Goal: Task Accomplishment & Management: Manage account settings

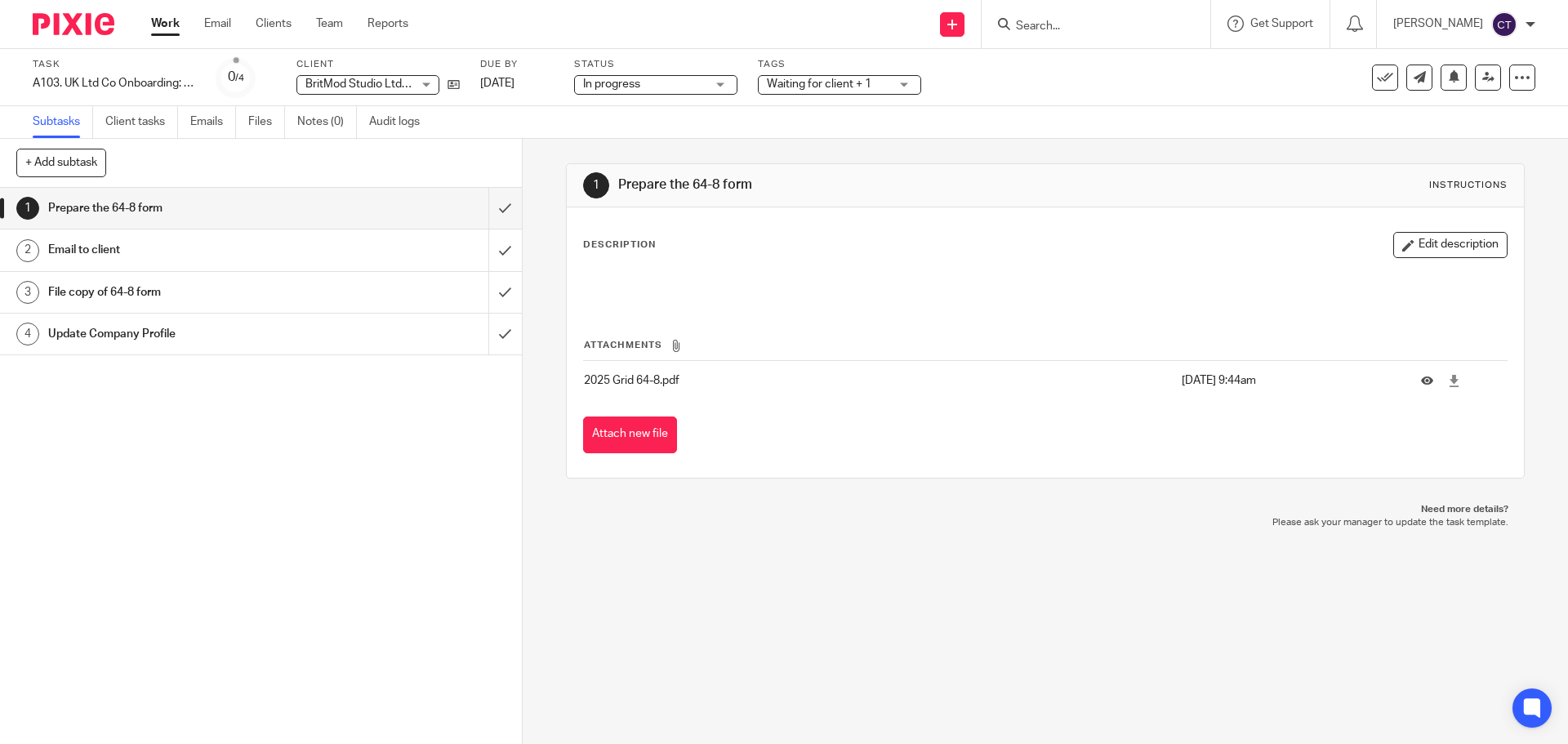
click at [1081, 22] on input "Search" at bounding box center [1088, 27] width 147 height 15
paste input "Informed"
type input "Informed"
click at [1125, 69] on link at bounding box center [1158, 70] width 295 height 38
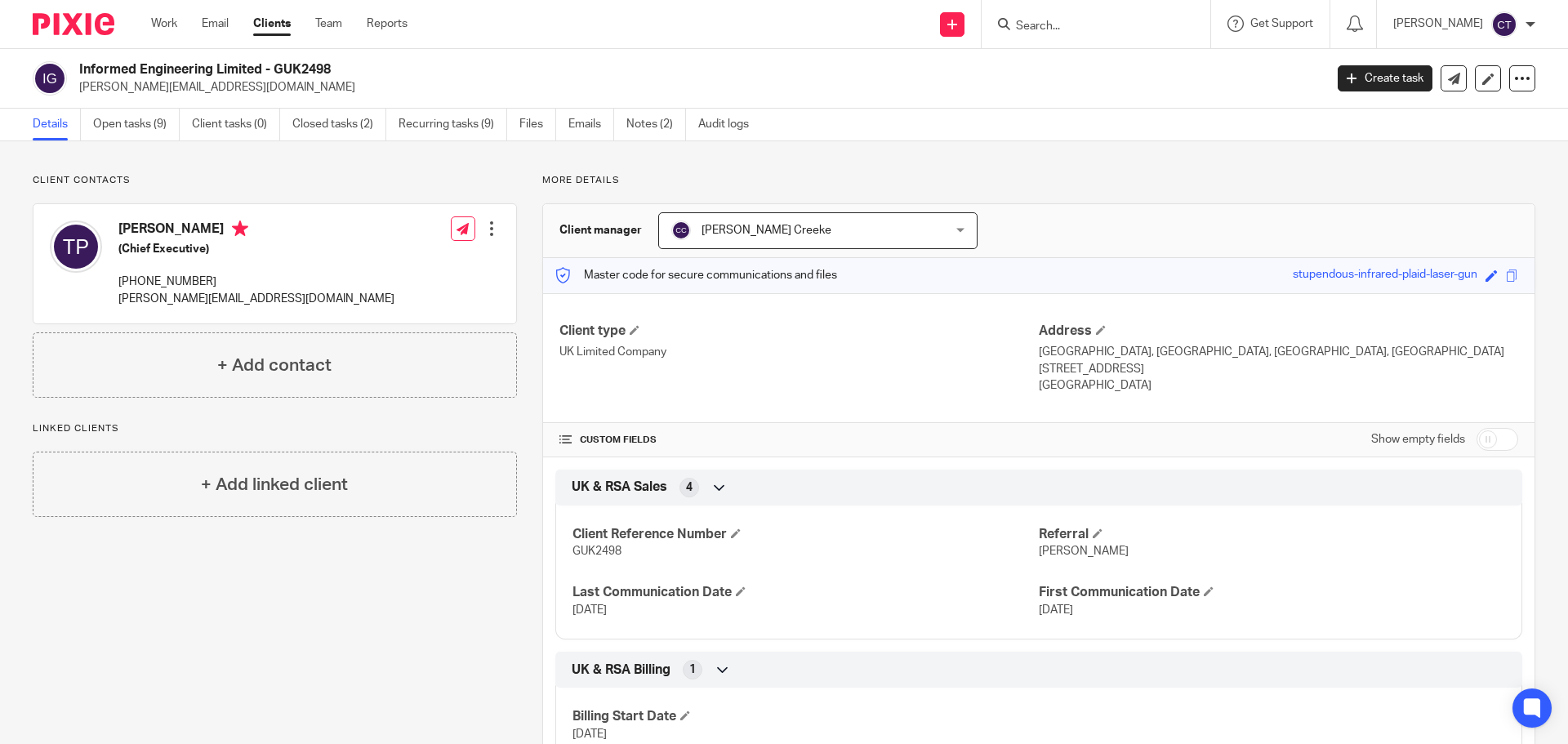
click at [484, 235] on div at bounding box center [491, 228] width 16 height 16
click at [432, 271] on link "Edit contact" at bounding box center [415, 265] width 156 height 24
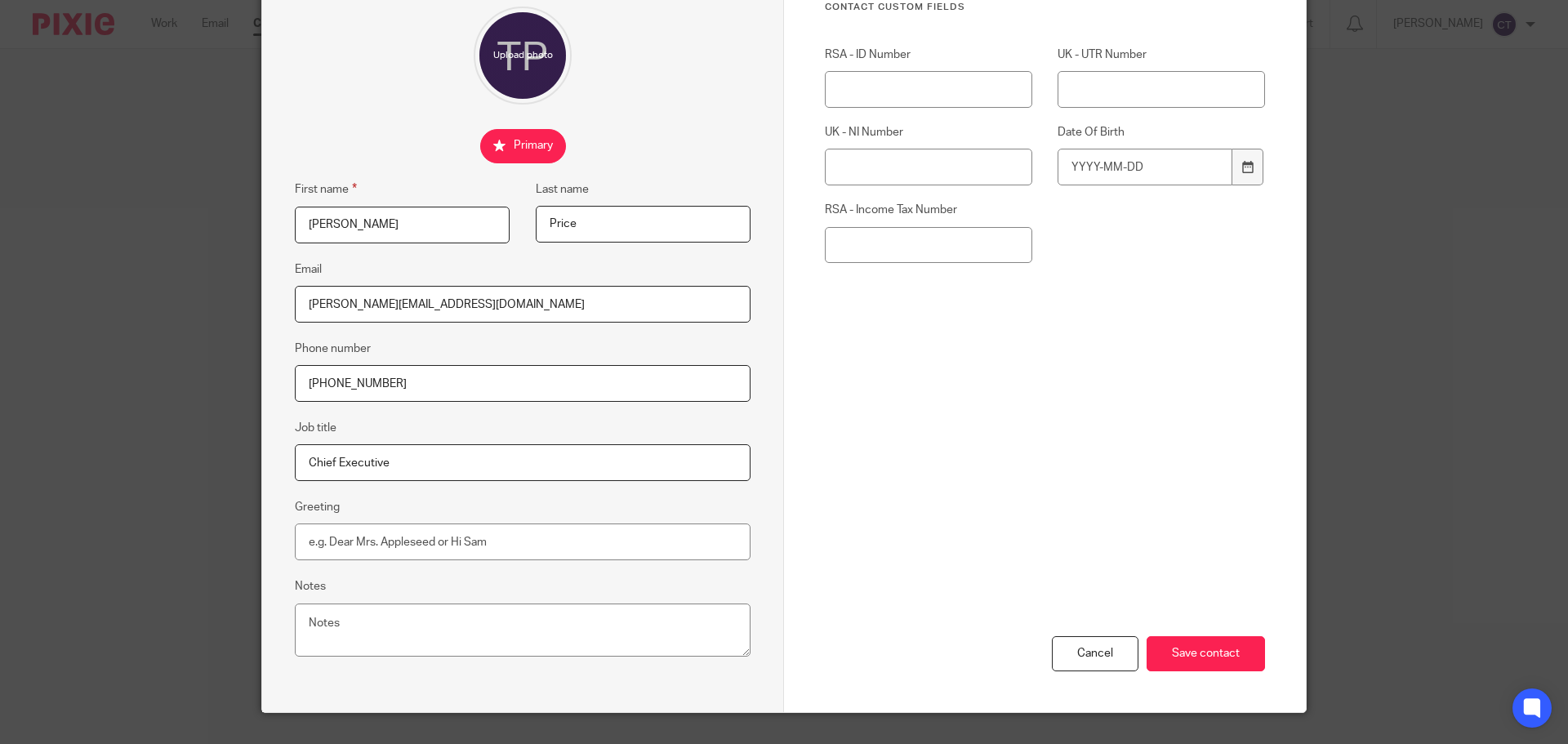
scroll to position [182, 0]
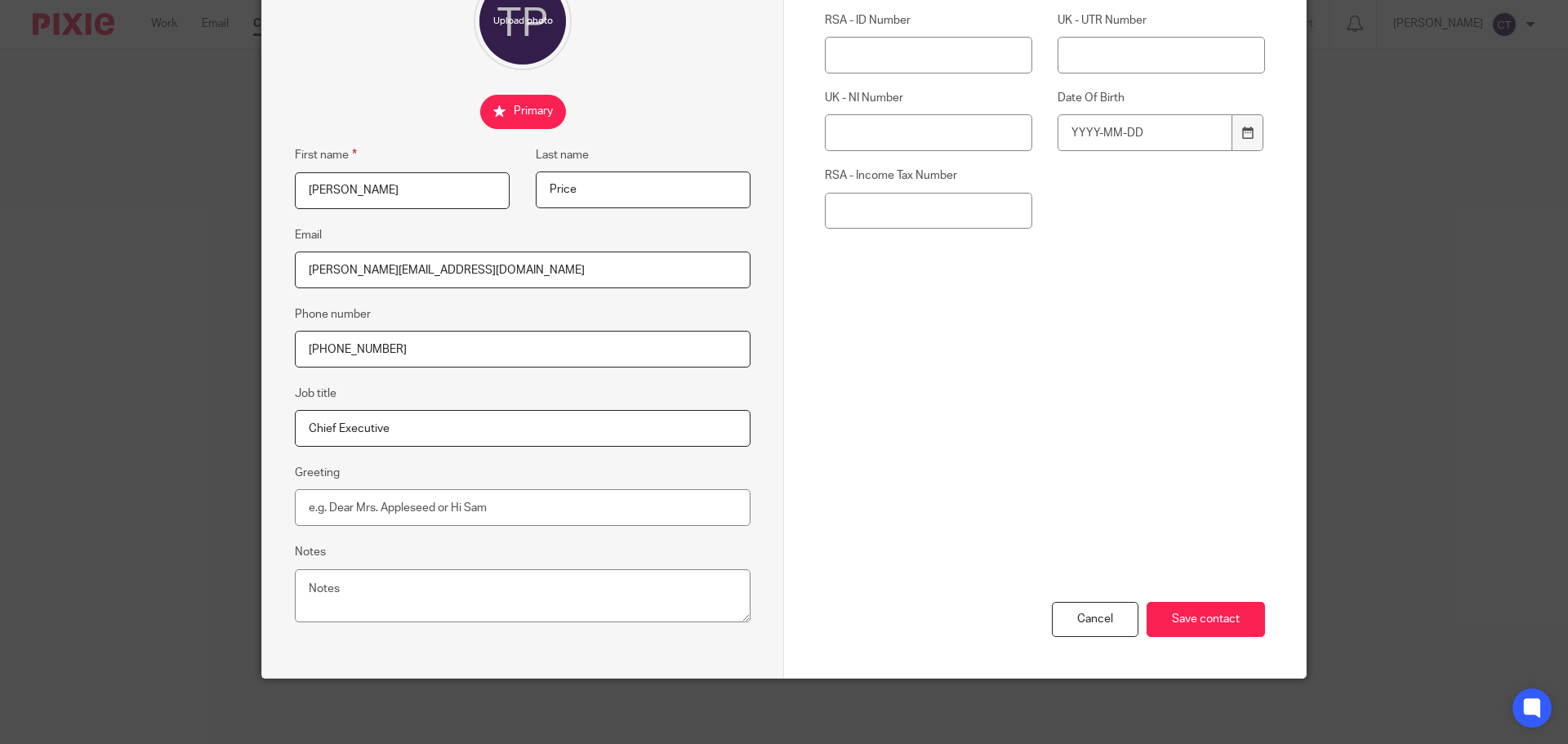
drag, startPoint x: 453, startPoint y: 346, endPoint x: 294, endPoint y: 352, distance: 159.1
click at [215, 350] on div "Edit contact First name Tom Last name Price Email tom.price@informed-engineerin…" at bounding box center [784, 372] width 1568 height 744
click at [418, 346] on input "+44 785 009 3043" at bounding box center [523, 349] width 456 height 37
drag, startPoint x: 417, startPoint y: 348, endPoint x: 368, endPoint y: 345, distance: 49.1
click at [326, 345] on input "+44 785 009 3043" at bounding box center [523, 349] width 456 height 37
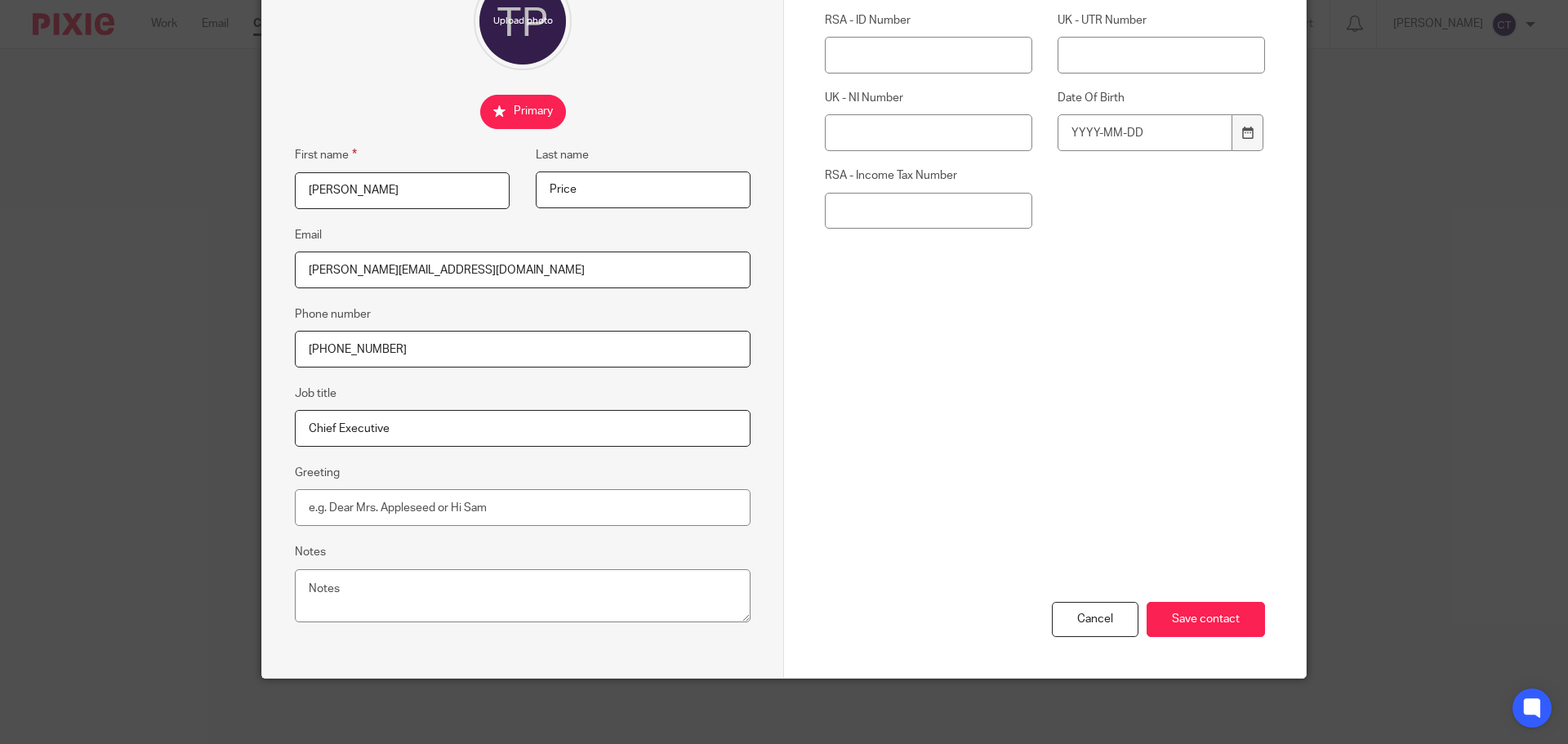
paste input "07850093044."
type input "+44 0785009304"
click at [1107, 632] on div "Cancel" at bounding box center [1095, 619] width 87 height 35
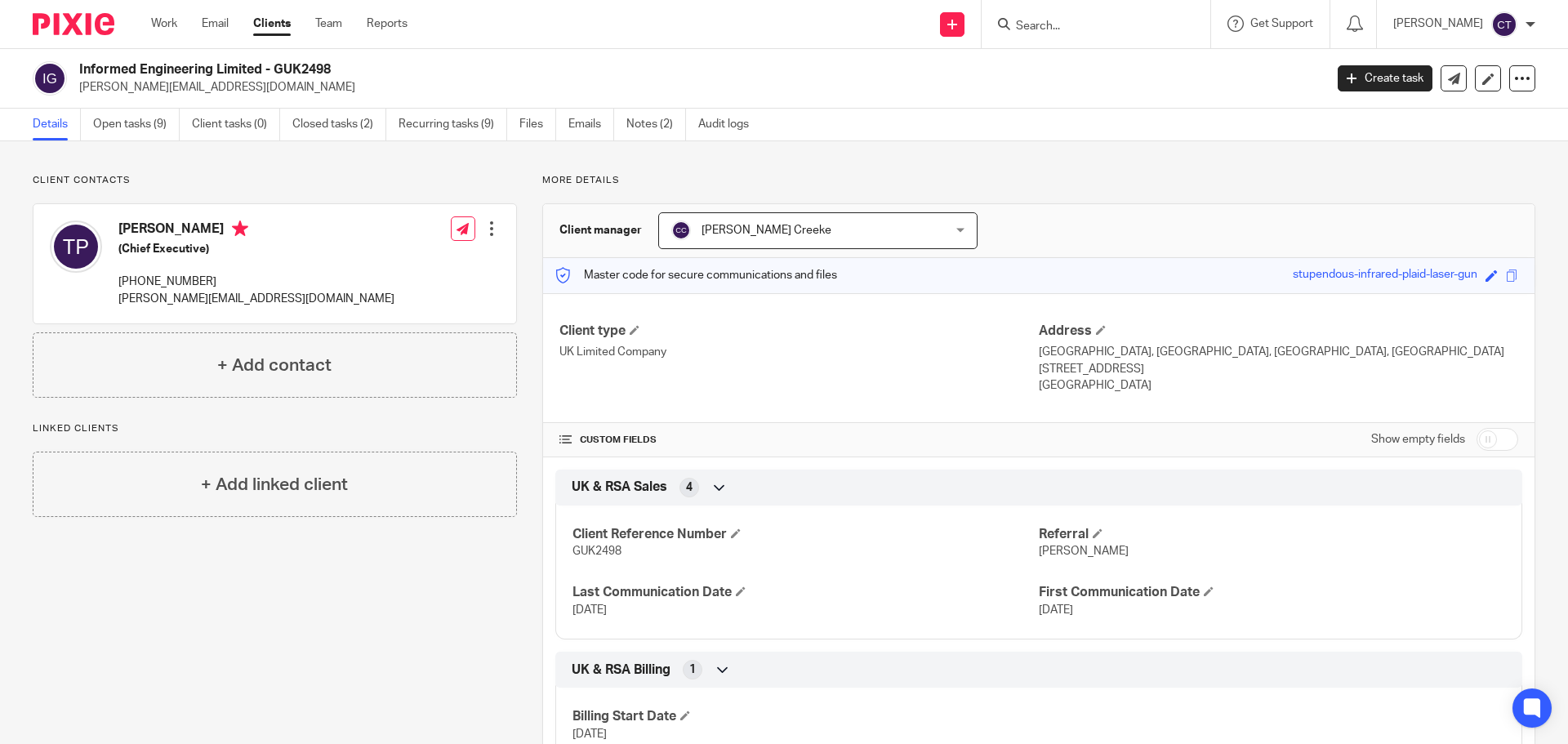
click at [656, 128] on link "Notes (2)" at bounding box center [656, 124] width 60 height 32
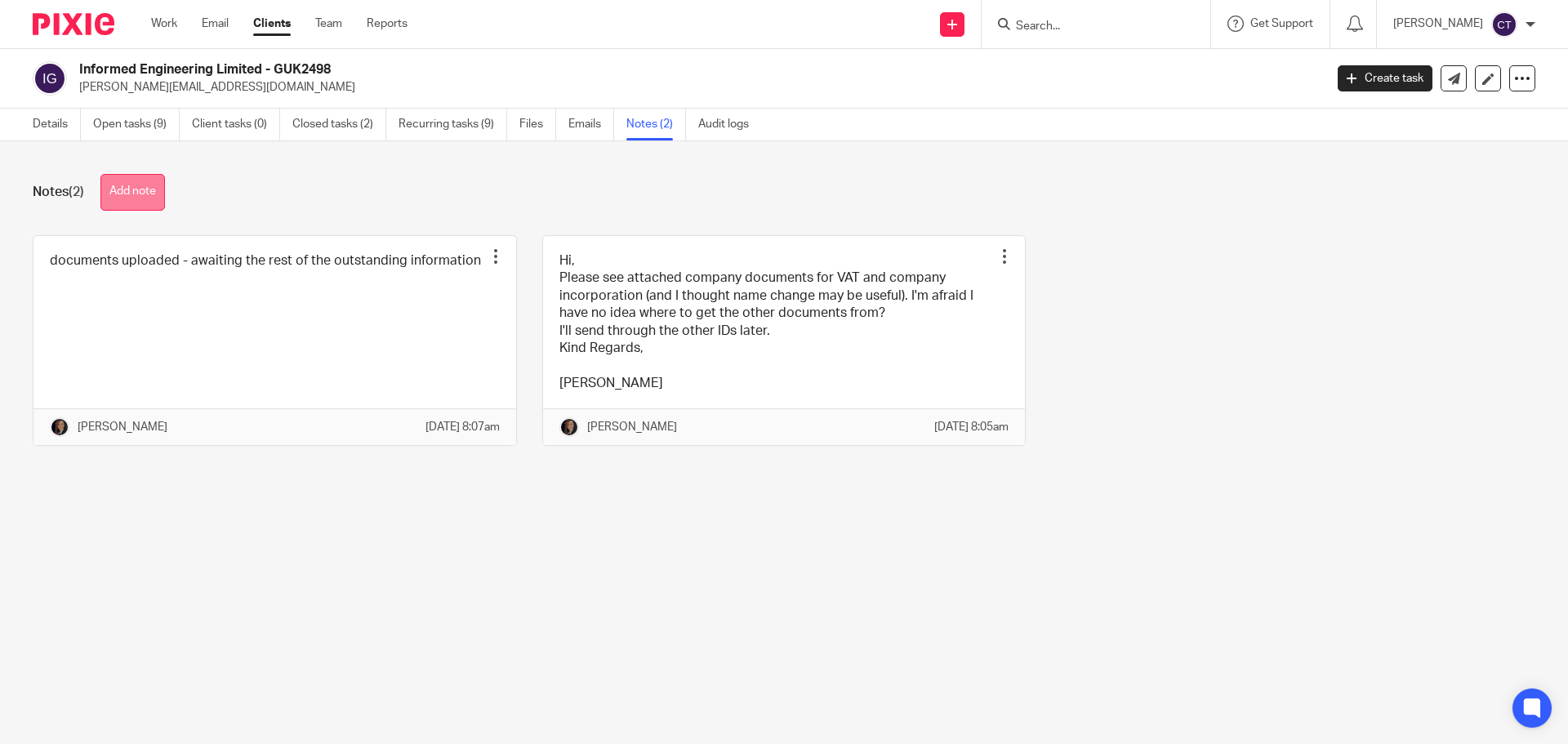
click at [134, 182] on button "Add note" at bounding box center [132, 192] width 64 height 37
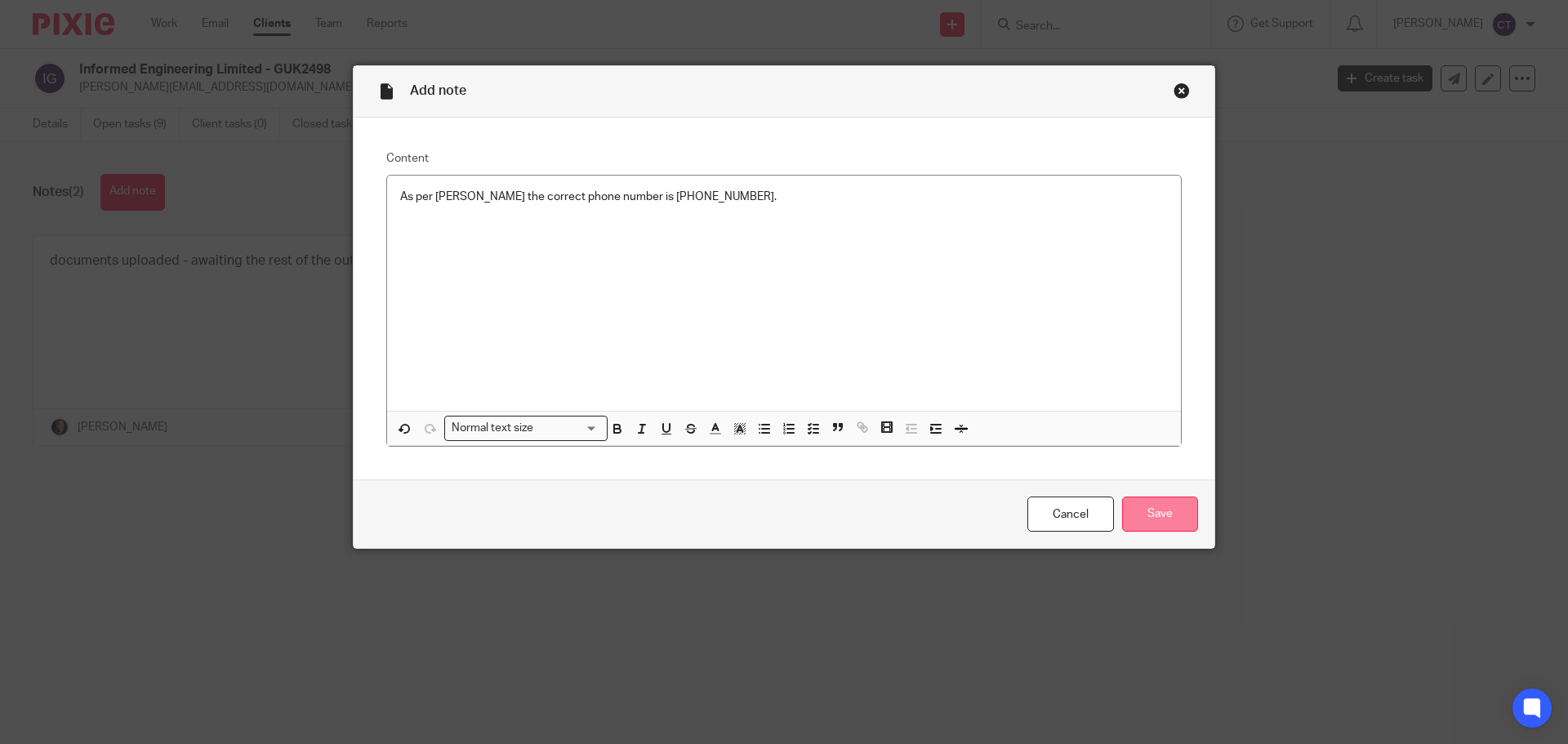
click at [1170, 519] on input "Save" at bounding box center [1160, 513] width 76 height 35
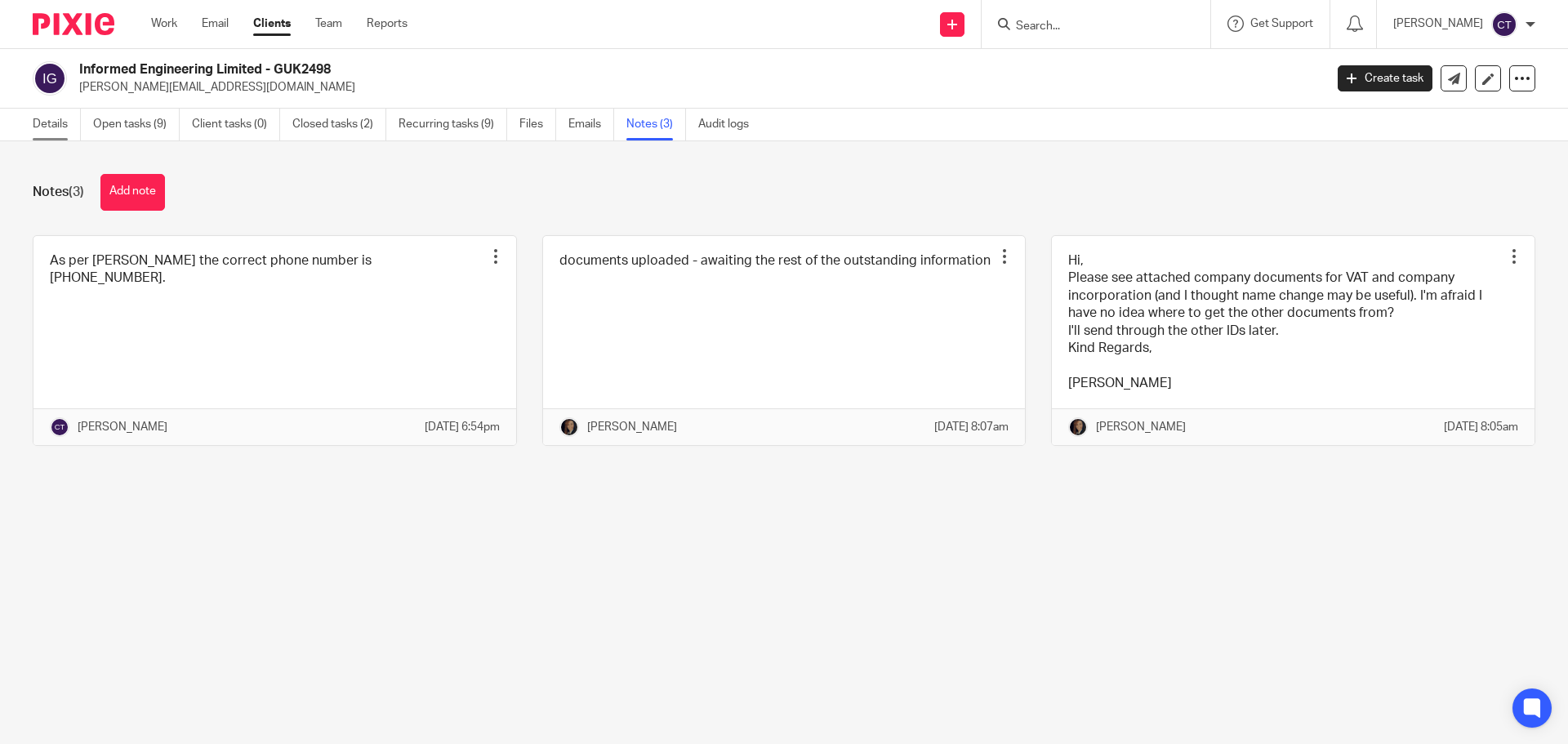
click at [57, 126] on link "Details" at bounding box center [57, 124] width 48 height 32
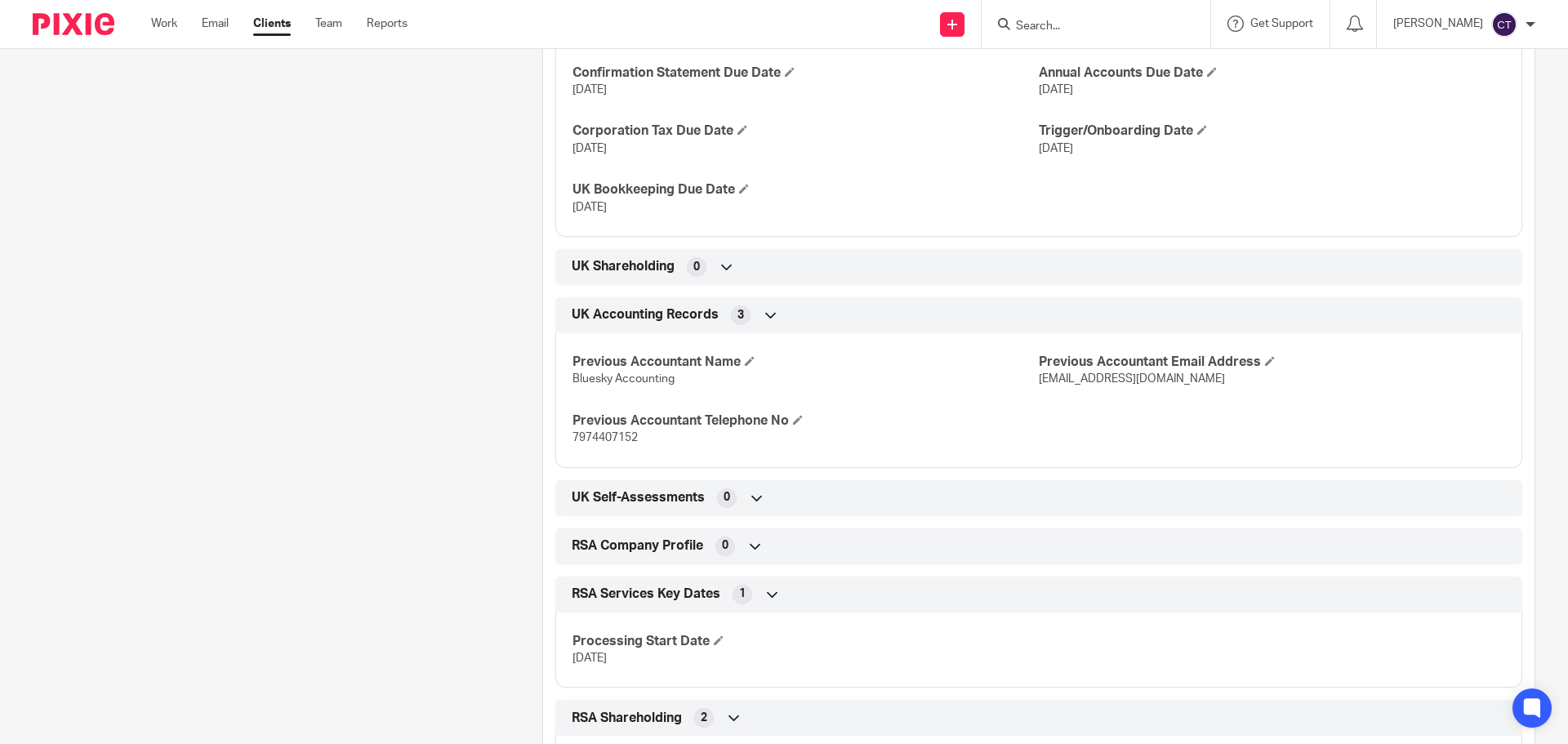
scroll to position [1960, 0]
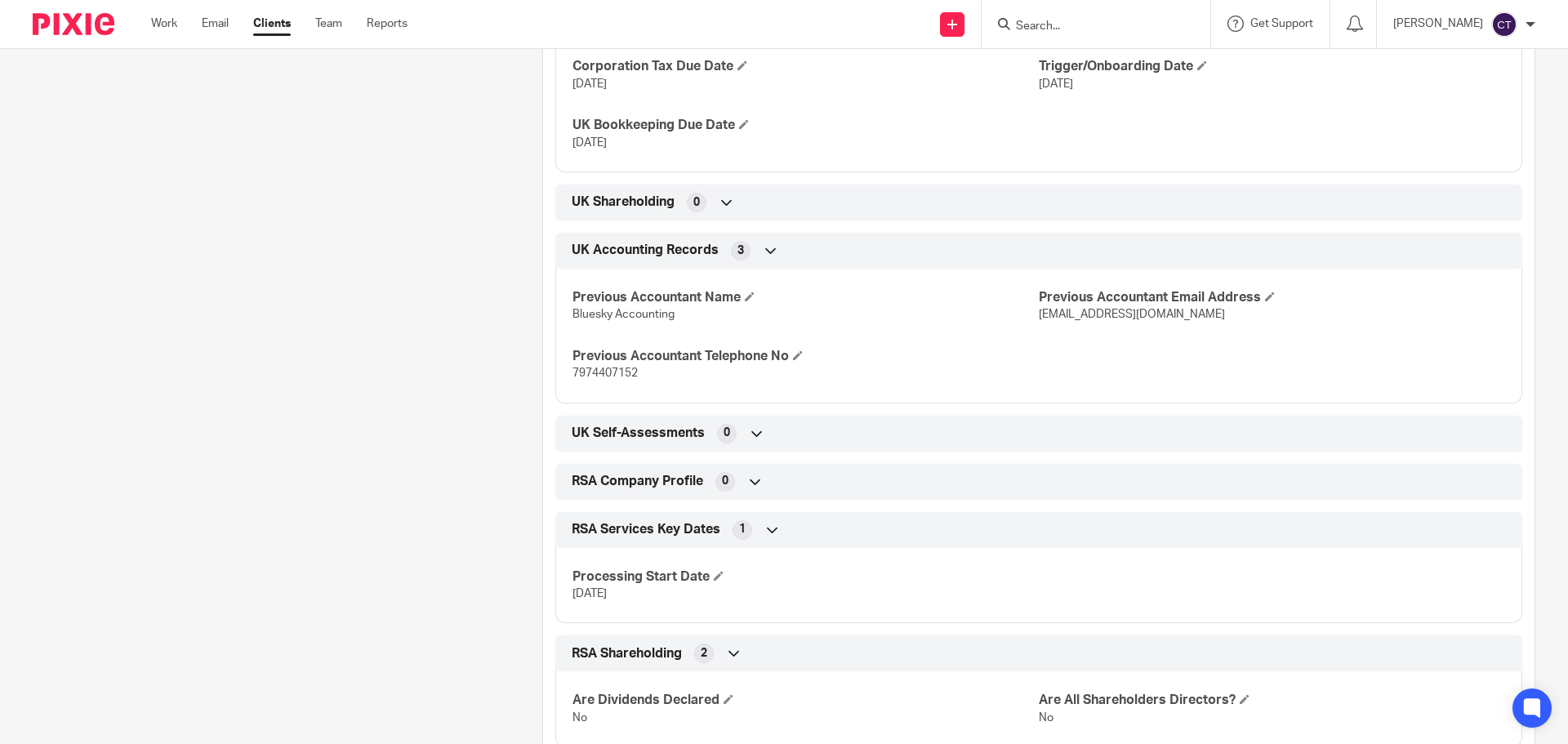
click at [755, 435] on icon at bounding box center [757, 434] width 16 height 16
click at [754, 435] on icon at bounding box center [757, 434] width 16 height 16
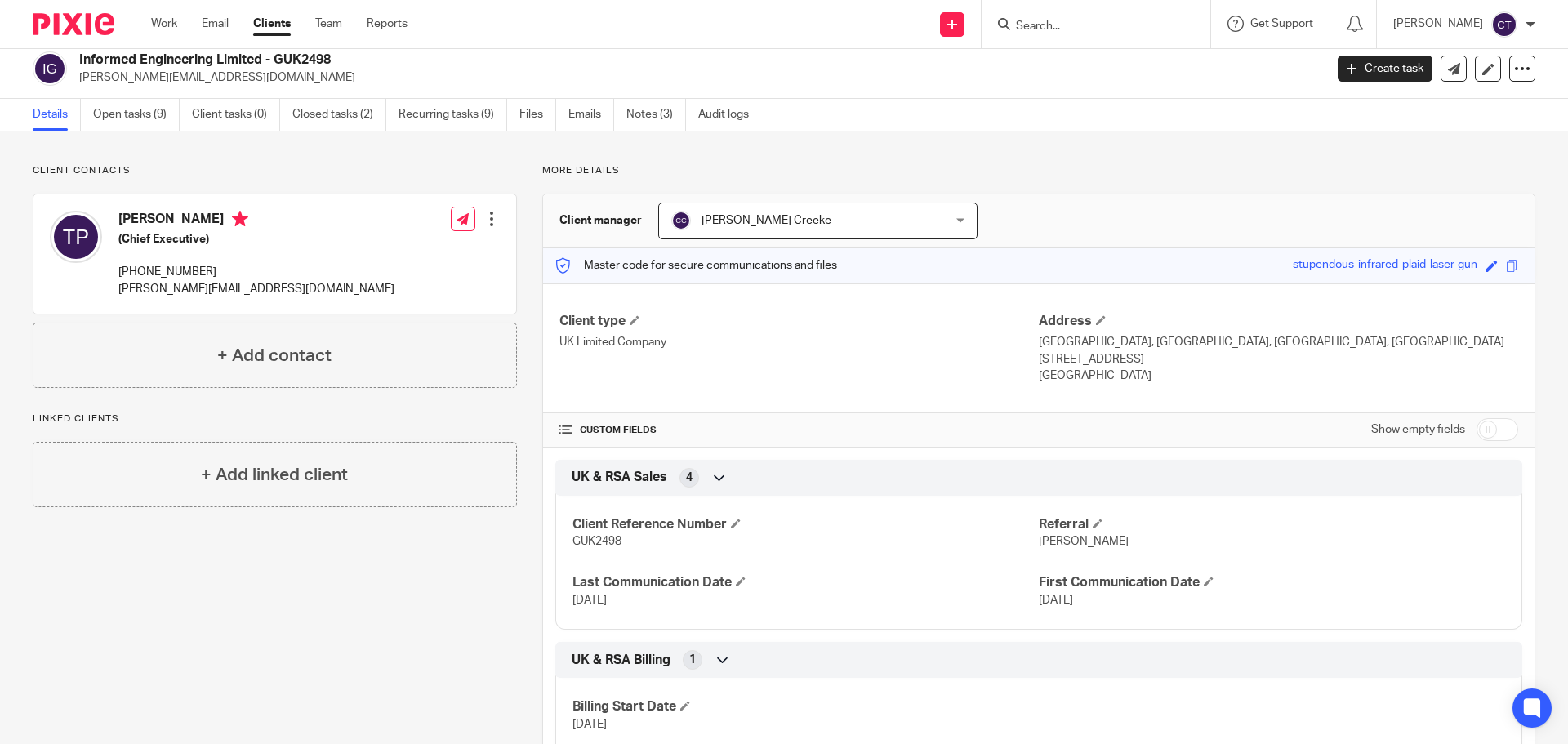
scroll to position [0, 0]
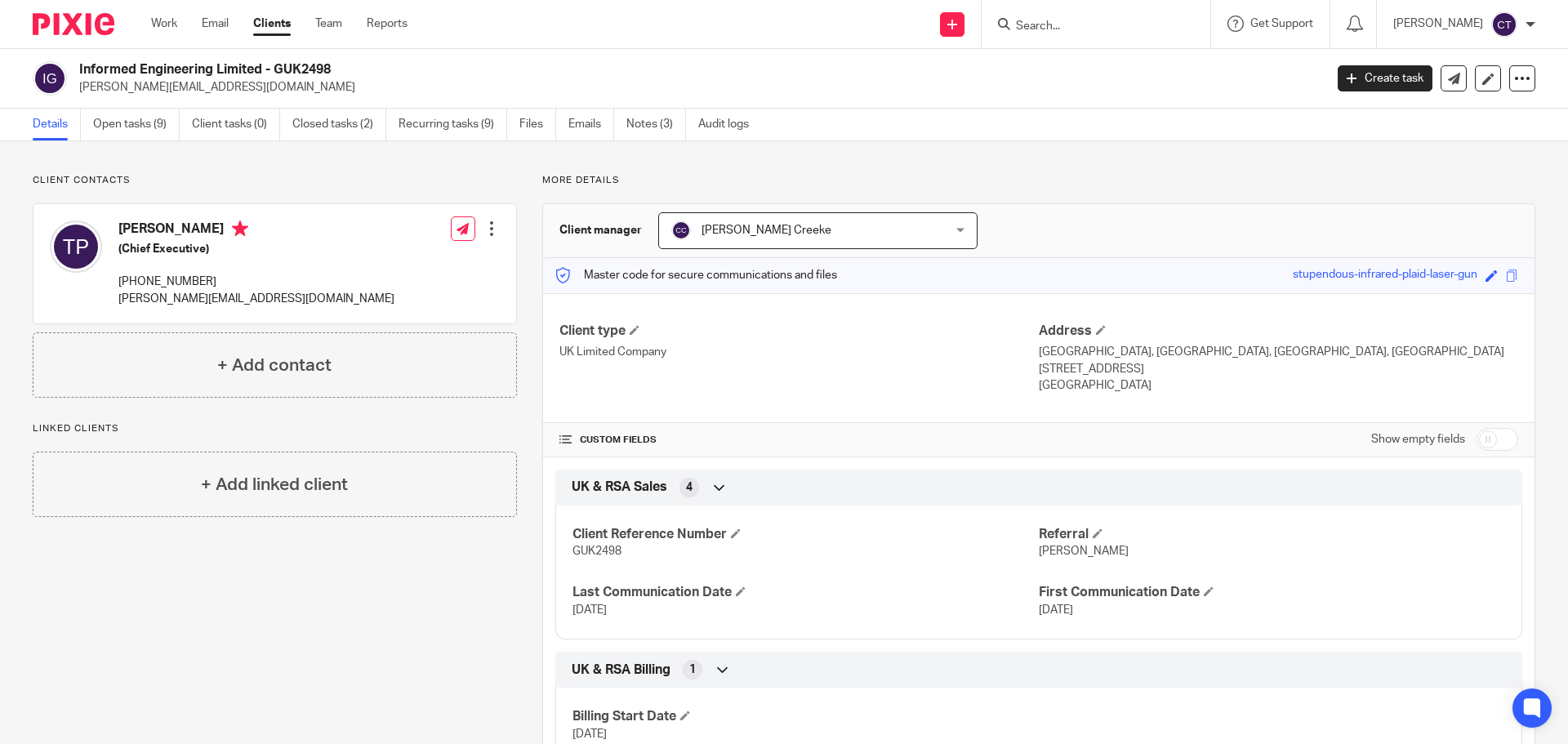
click at [1481, 434] on input "checkbox" at bounding box center [1497, 439] width 42 height 23
checkbox input "true"
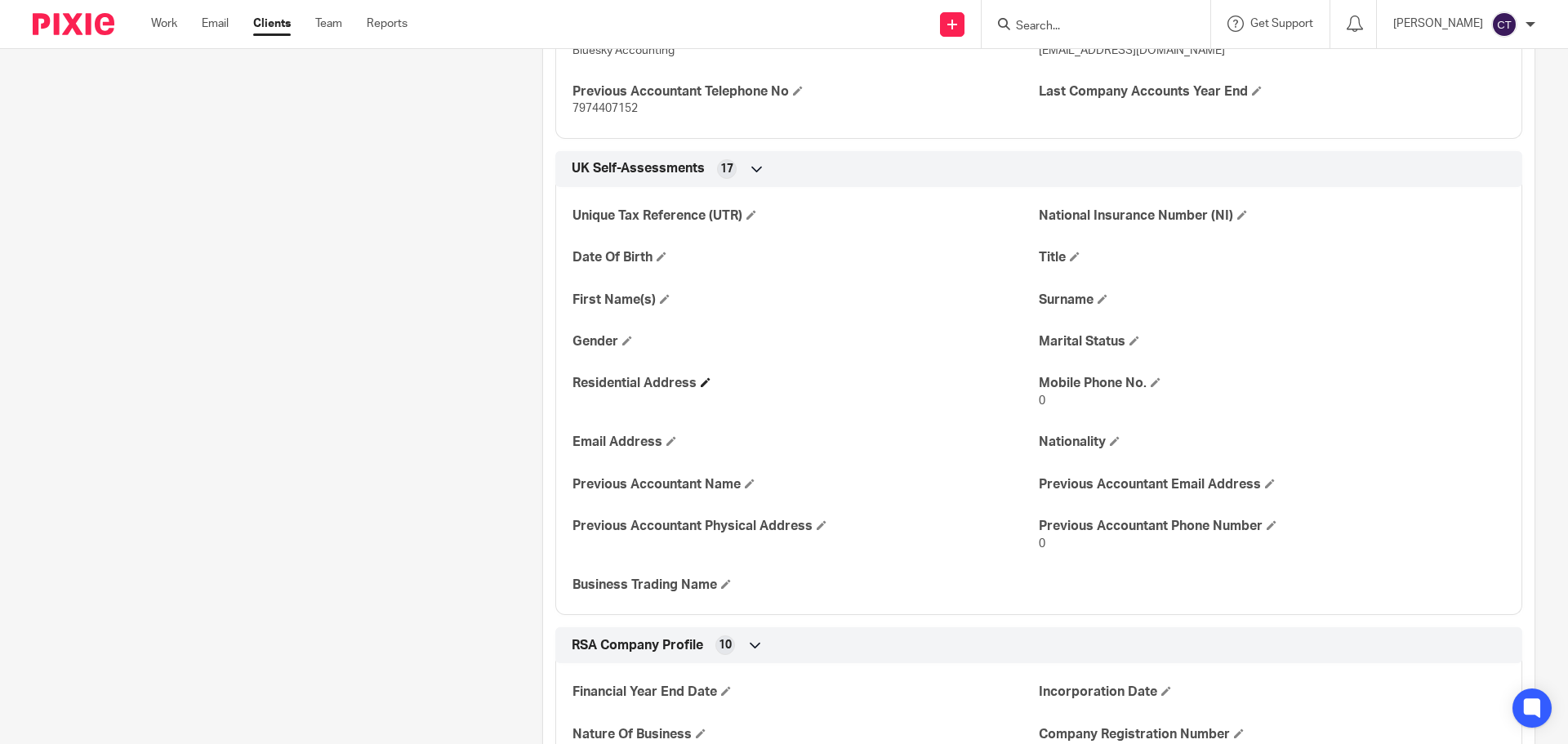
scroll to position [2778, 0]
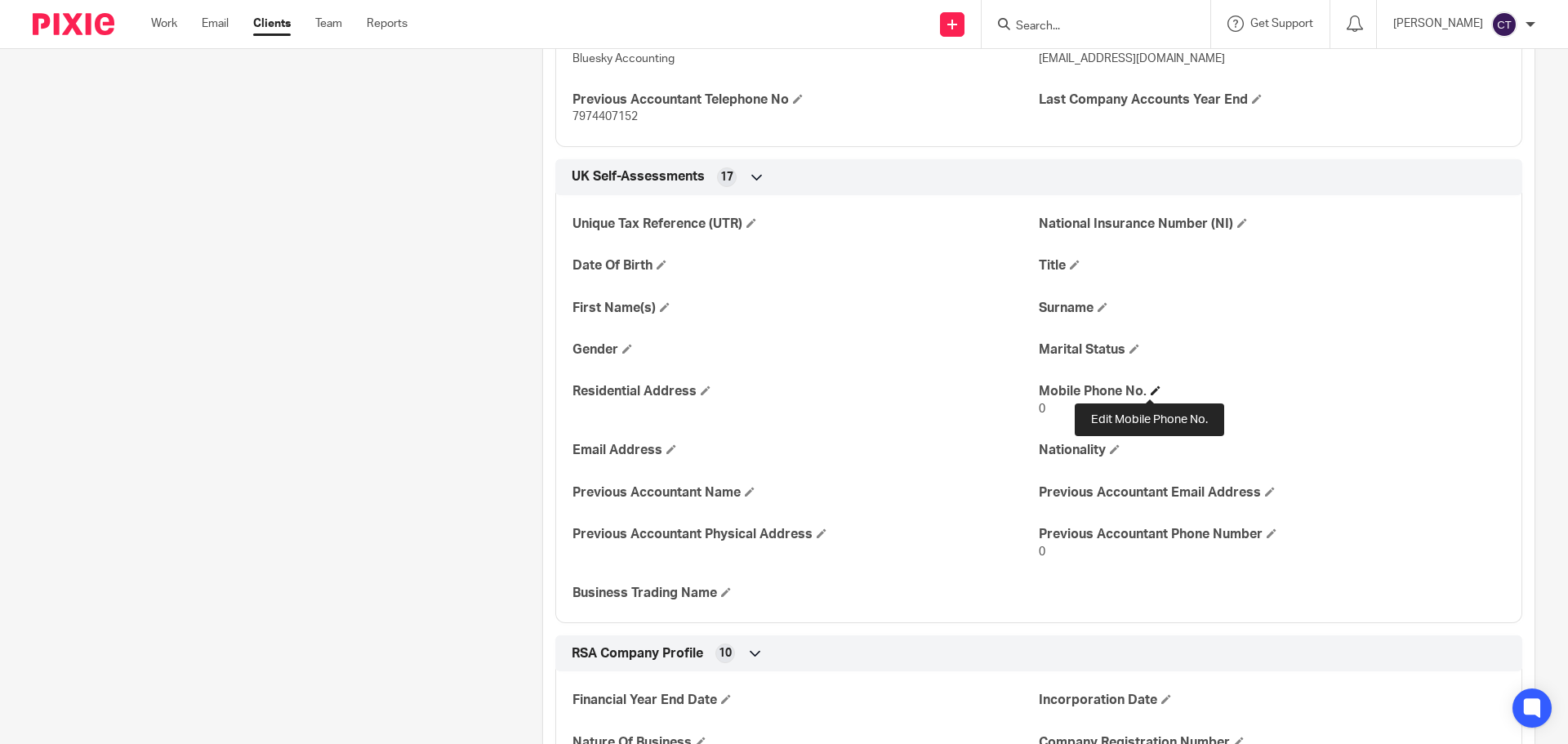
click at [1154, 392] on span at bounding box center [1155, 390] width 9 height 9
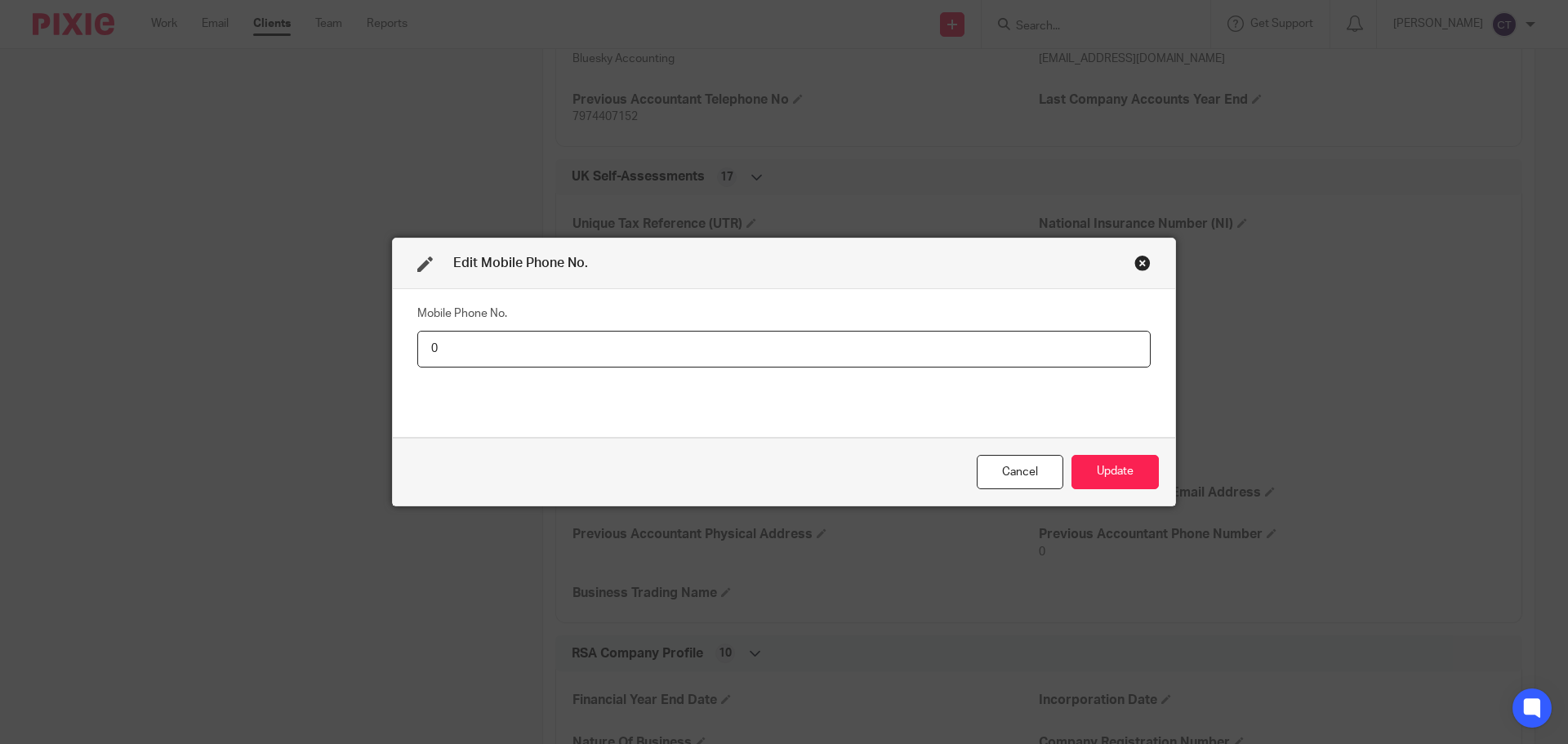
drag, startPoint x: 486, startPoint y: 342, endPoint x: 351, endPoint y: 324, distance: 136.2
click at [359, 326] on div "Edit Mobile Phone No. Mobile Phone No. 0 Cancel Update" at bounding box center [784, 372] width 1568 height 744
type input "07850093044"
click at [1071, 455] on button "Update" at bounding box center [1115, 472] width 87 height 35
